Goal: Find specific page/section: Find specific page/section

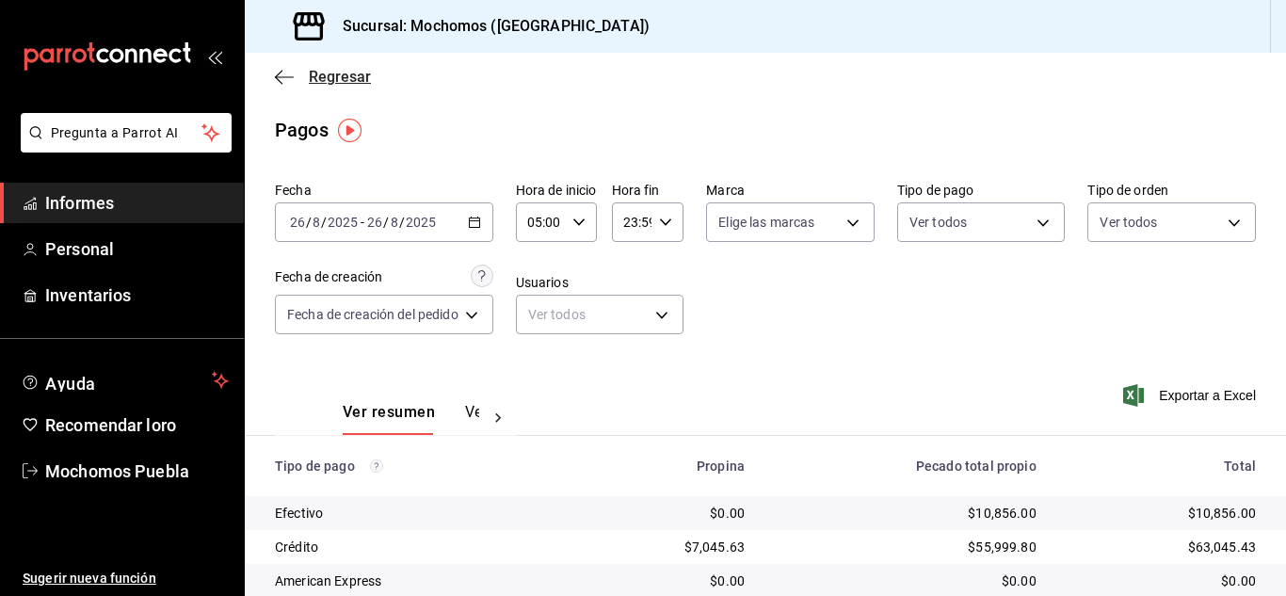
click at [278, 77] on icon "button" at bounding box center [284, 76] width 19 height 1
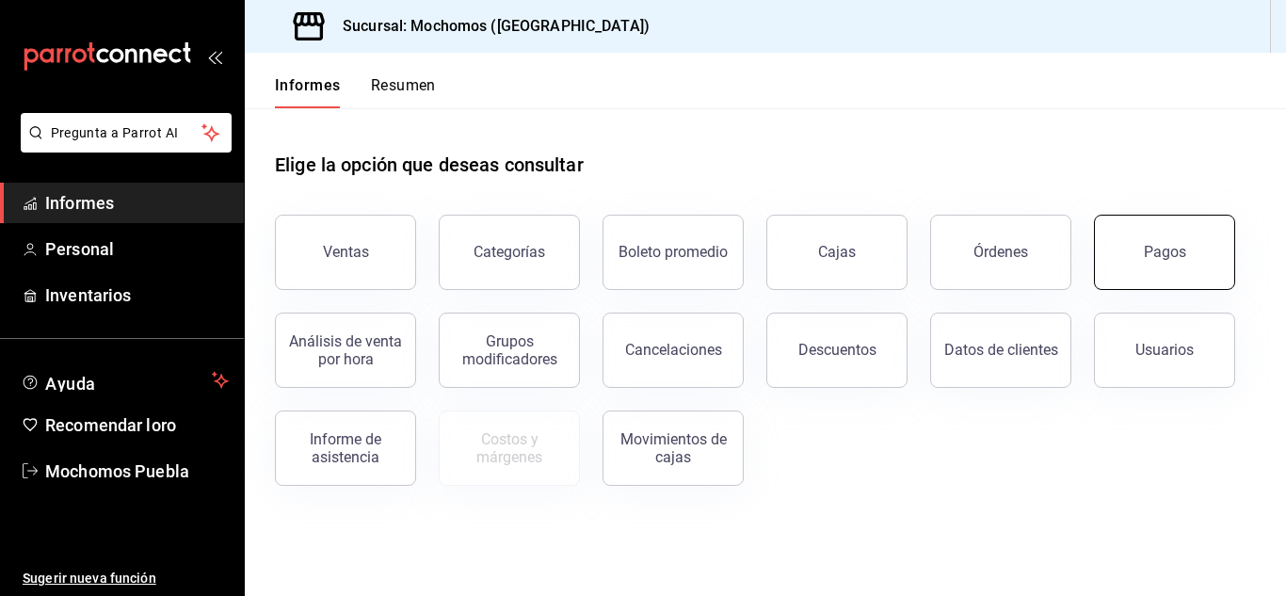
click at [1204, 244] on button "Pagos" at bounding box center [1164, 252] width 141 height 75
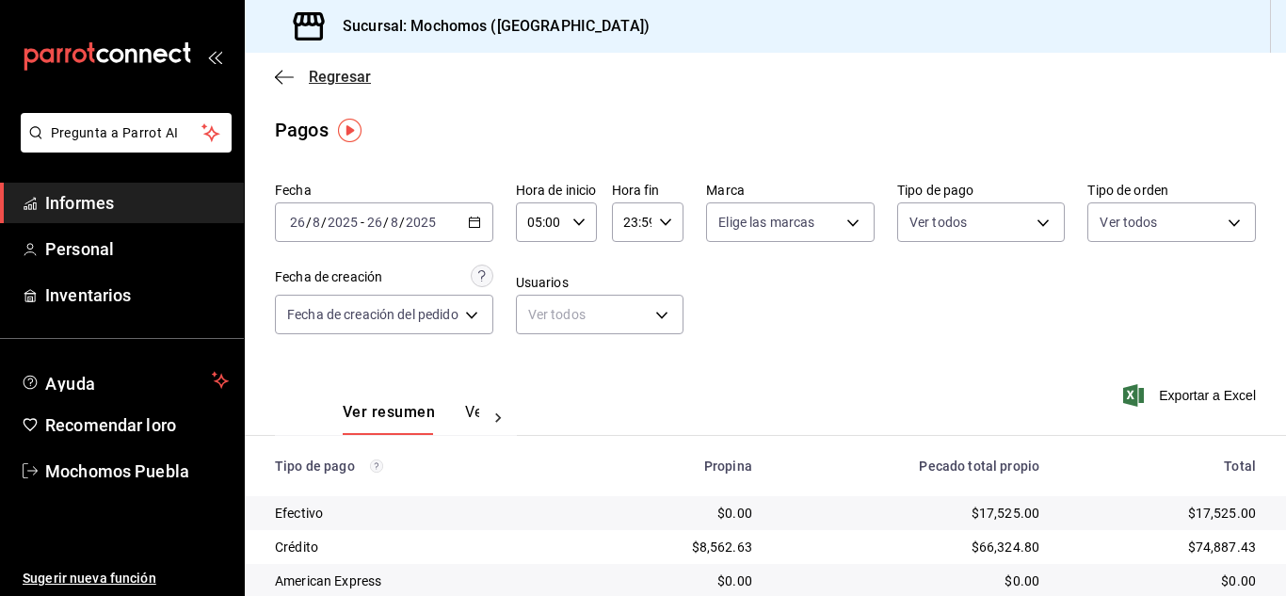
click at [282, 76] on icon "button" at bounding box center [284, 76] width 19 height 1
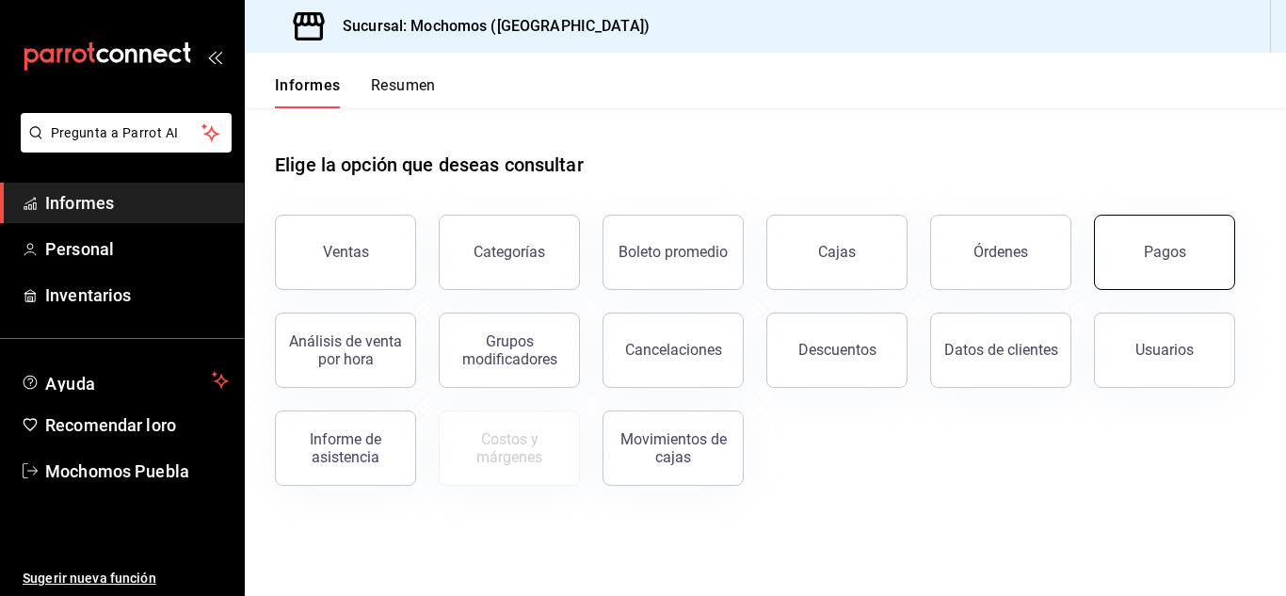
click at [1135, 259] on button "Pagos" at bounding box center [1164, 252] width 141 height 75
